Goal: Information Seeking & Learning: Understand process/instructions

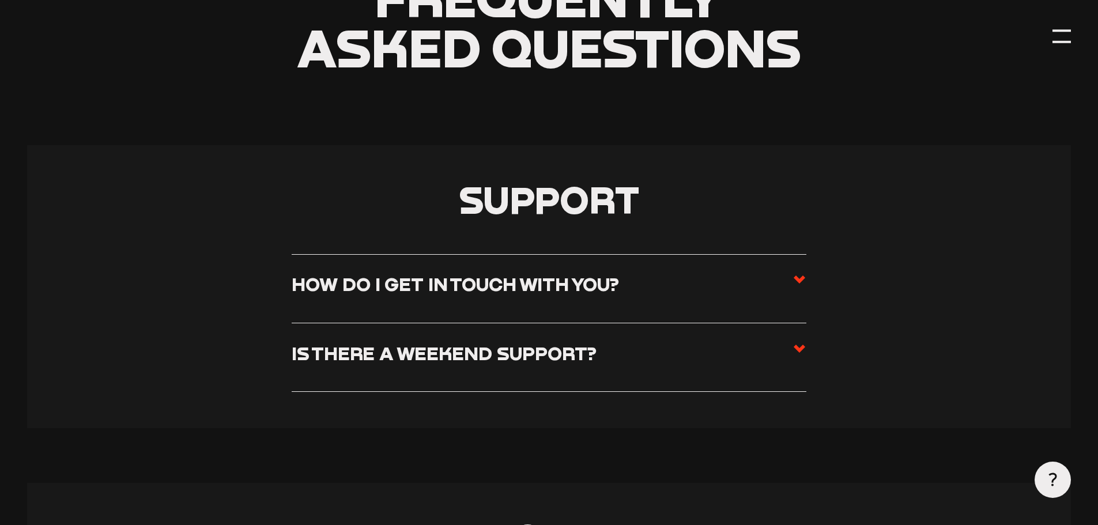
scroll to position [231, 0]
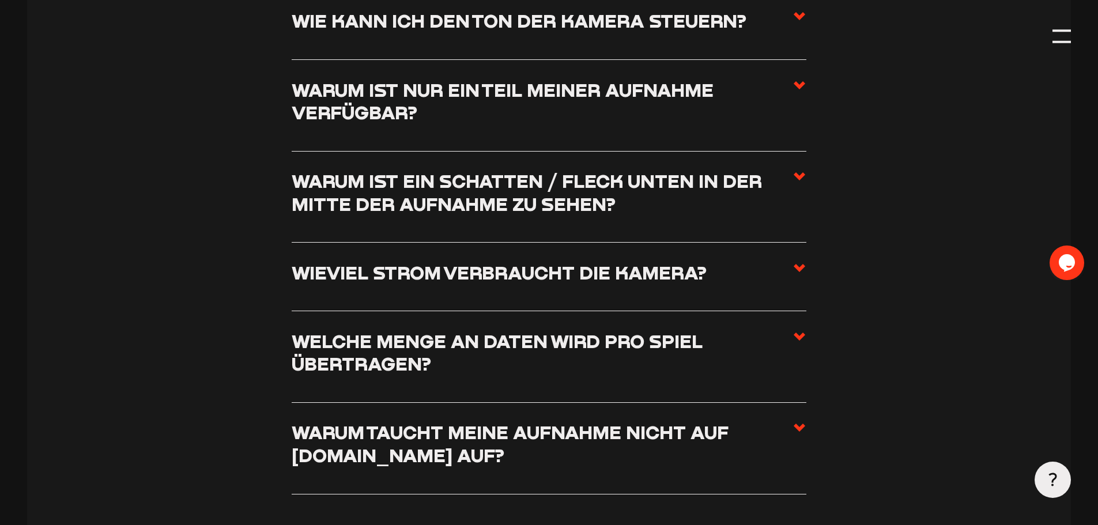
scroll to position [1787, 0]
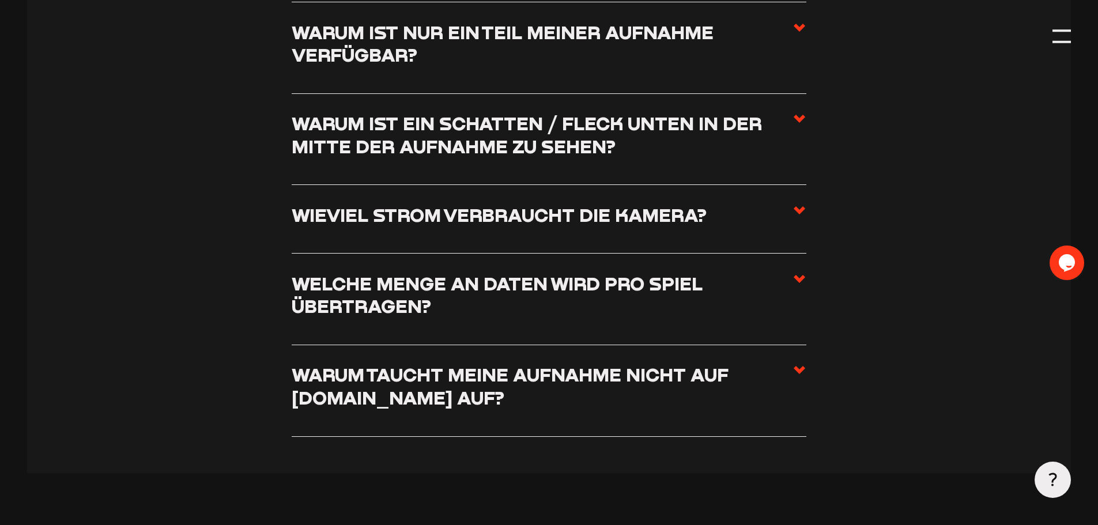
click at [798, 283] on use at bounding box center [800, 279] width 12 height 8
click at [0, 0] on input "Welche Menge an Daten wird pro Spiel übertragen?" at bounding box center [0, 0] width 0 height 0
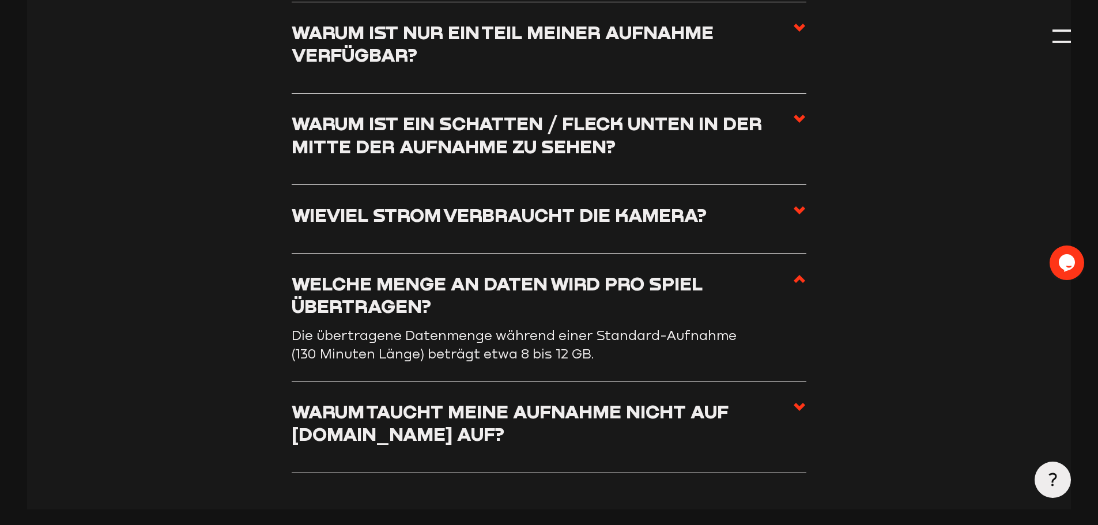
click at [798, 283] on use at bounding box center [800, 279] width 12 height 8
click at [0, 0] on input "Welche Menge an Daten wird pro Spiel übertragen?" at bounding box center [0, 0] width 0 height 0
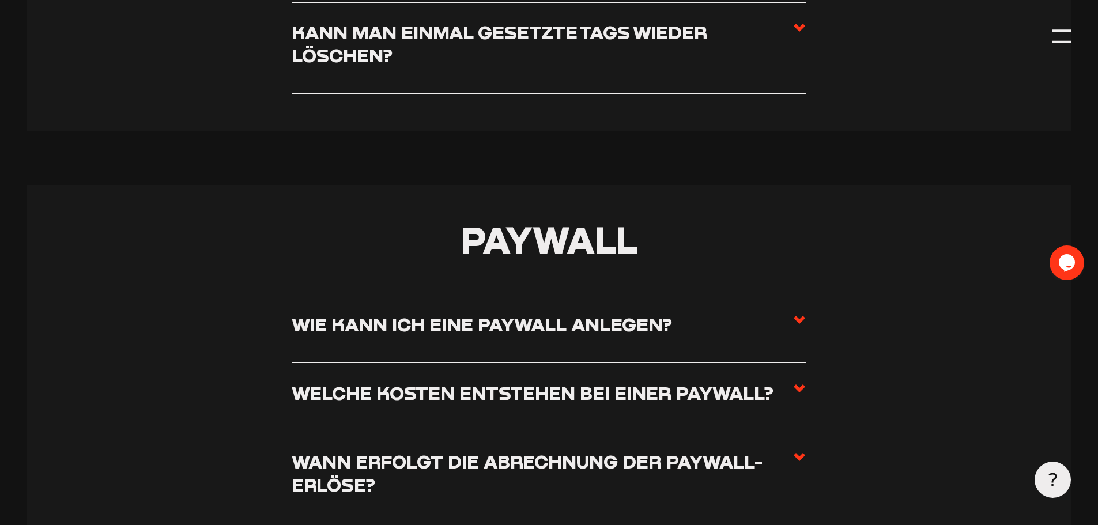
scroll to position [4439, 0]
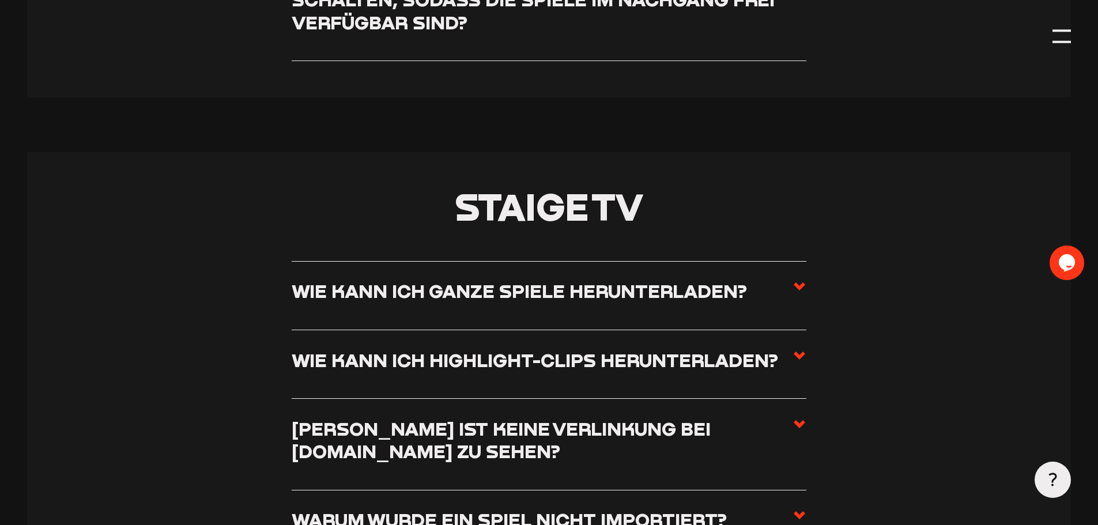
click at [794, 293] on icon at bounding box center [800, 287] width 14 height 14
click at [0, 0] on input "Wie kann ich ganze Spiele herunterladen?" at bounding box center [0, 0] width 0 height 0
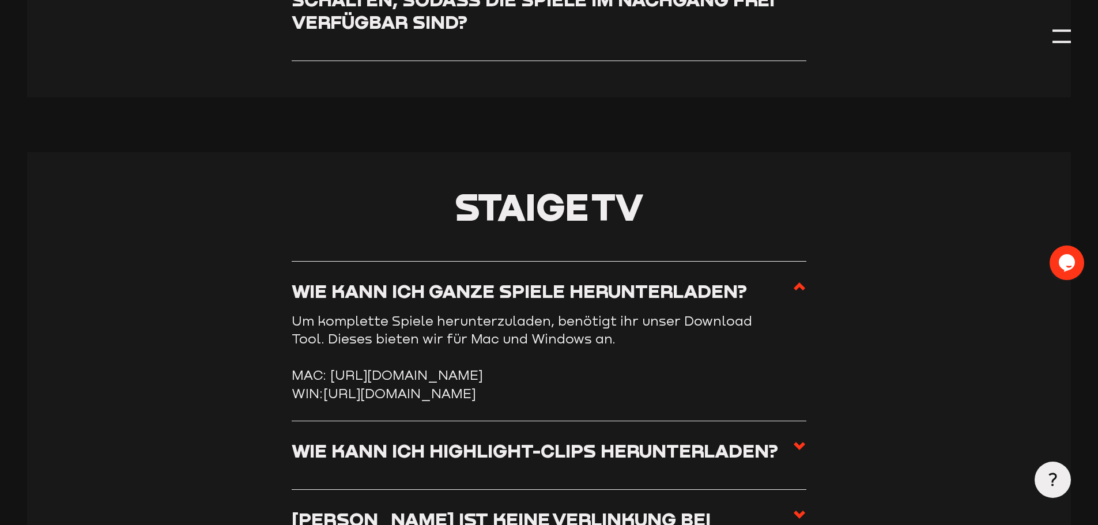
scroll to position [4864, 0]
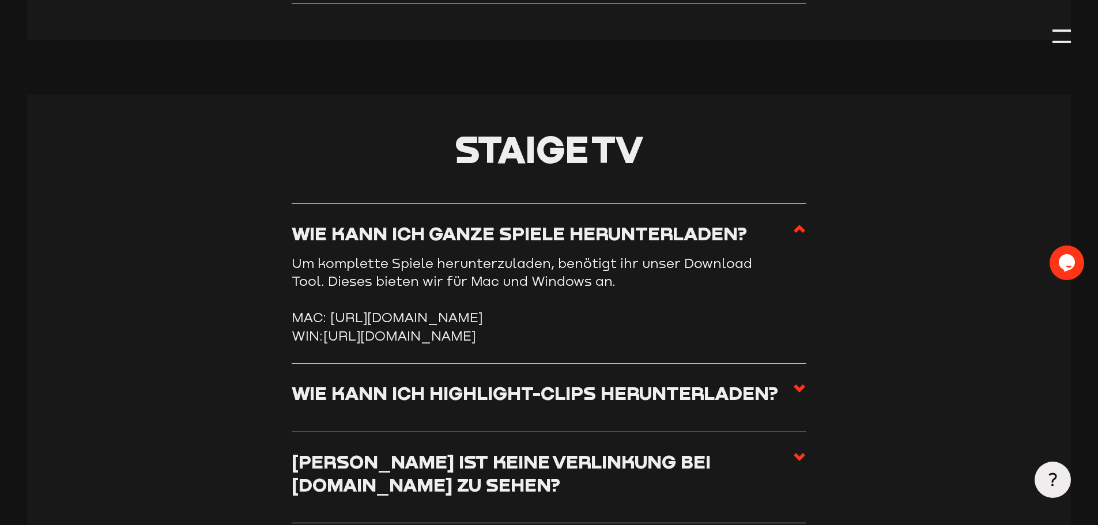
drag, startPoint x: 428, startPoint y: 379, endPoint x: 271, endPoint y: 370, distance: 157.7
click at [372, 344] on link "[URL][DOMAIN_NAME]" at bounding box center [399, 336] width 152 height 16
click at [442, 345] on li "WIN: [URL][DOMAIN_NAME]" at bounding box center [549, 336] width 515 height 18
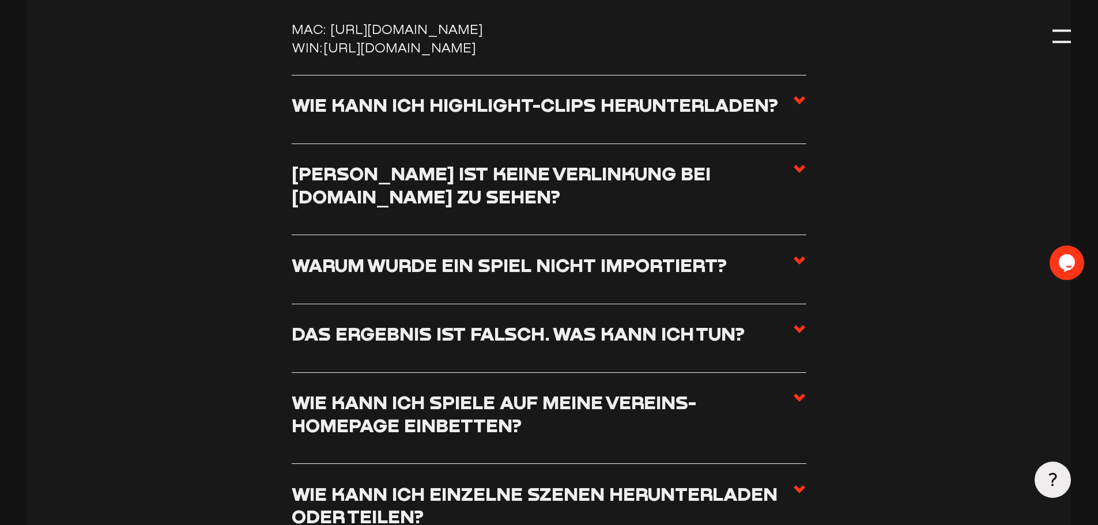
scroll to position [5095, 0]
